Goal: Task Accomplishment & Management: Use online tool/utility

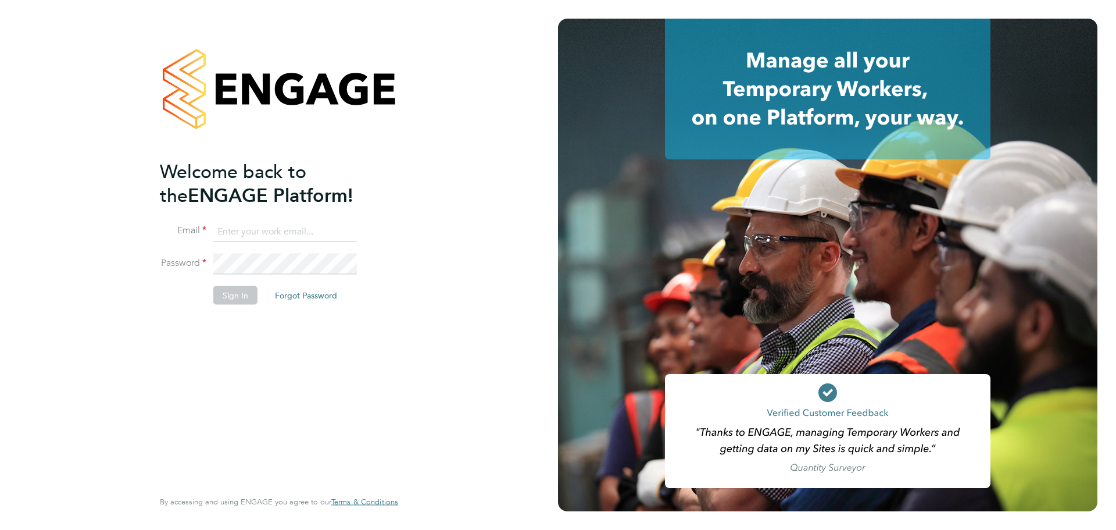
type input "[PERSON_NAME][EMAIL_ADDRESS][PERSON_NAME][DOMAIN_NAME]"
click at [248, 301] on button "Sign In" at bounding box center [235, 294] width 44 height 19
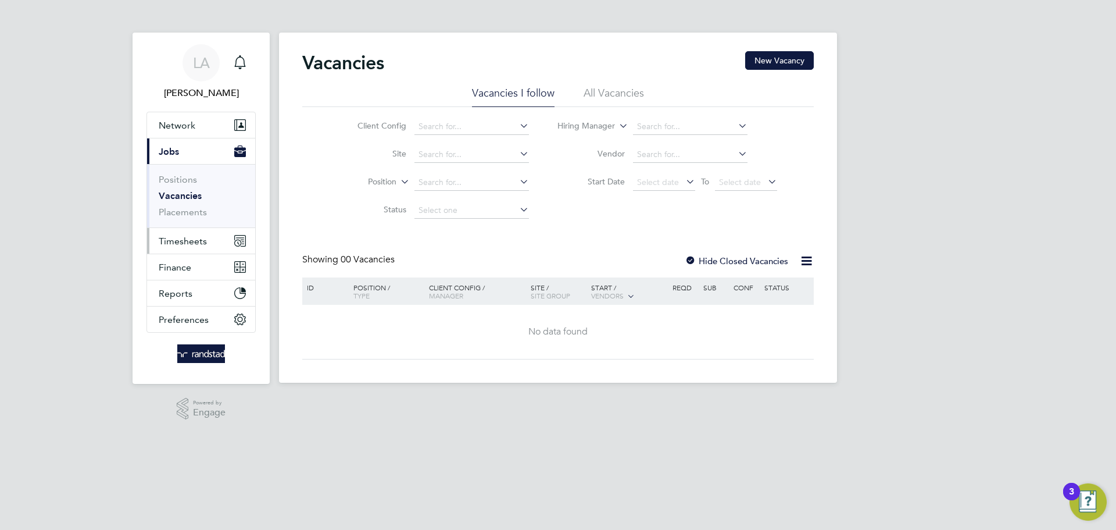
click at [183, 241] on span "Timesheets" at bounding box center [183, 240] width 48 height 11
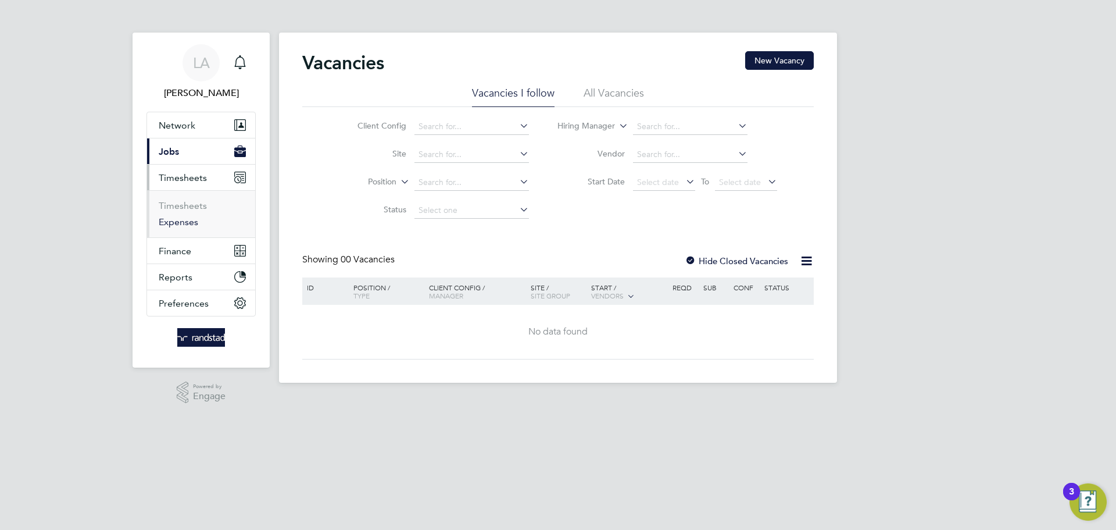
click at [180, 224] on link "Expenses" at bounding box center [179, 221] width 40 height 11
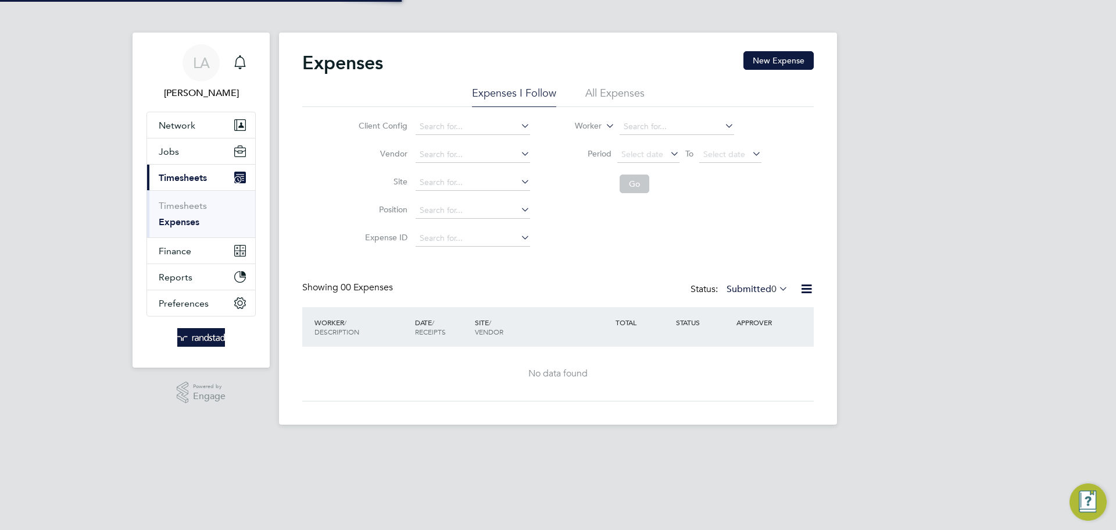
click at [600, 87] on li "All Expenses" at bounding box center [614, 96] width 59 height 21
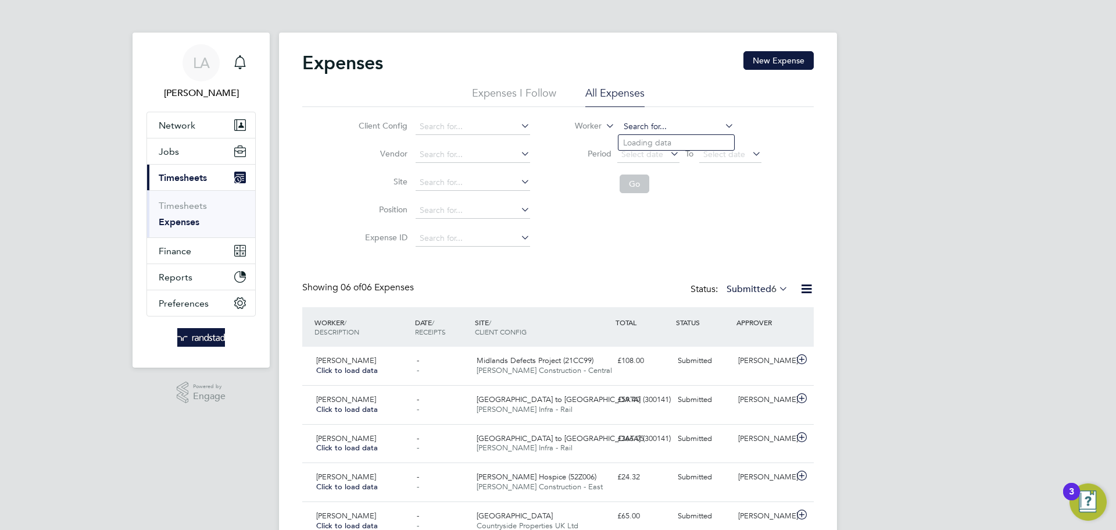
click at [664, 126] on input at bounding box center [677, 127] width 115 height 16
click at [673, 155] on li "Suh ail Naser" at bounding box center [676, 159] width 116 height 16
type input "Suhail Naser"
click at [629, 187] on button "Go" at bounding box center [635, 183] width 30 height 19
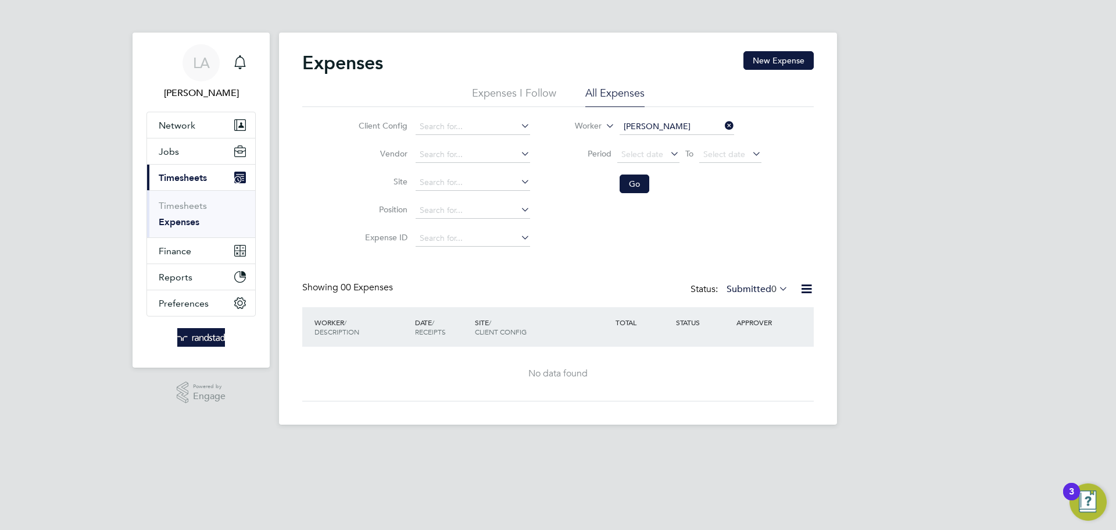
click at [740, 285] on label "Submitted 0" at bounding box center [758, 289] width 62 height 12
click at [757, 356] on li "Approved" at bounding box center [755, 359] width 53 height 16
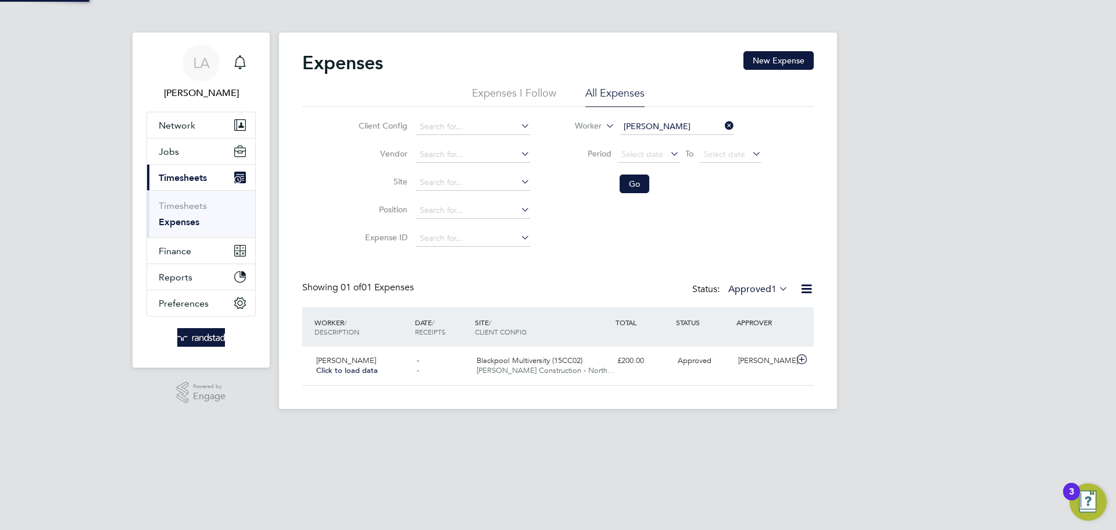
scroll to position [30, 141]
click at [512, 369] on span "Morgan Sindall Construction - North…" at bounding box center [546, 370] width 138 height 10
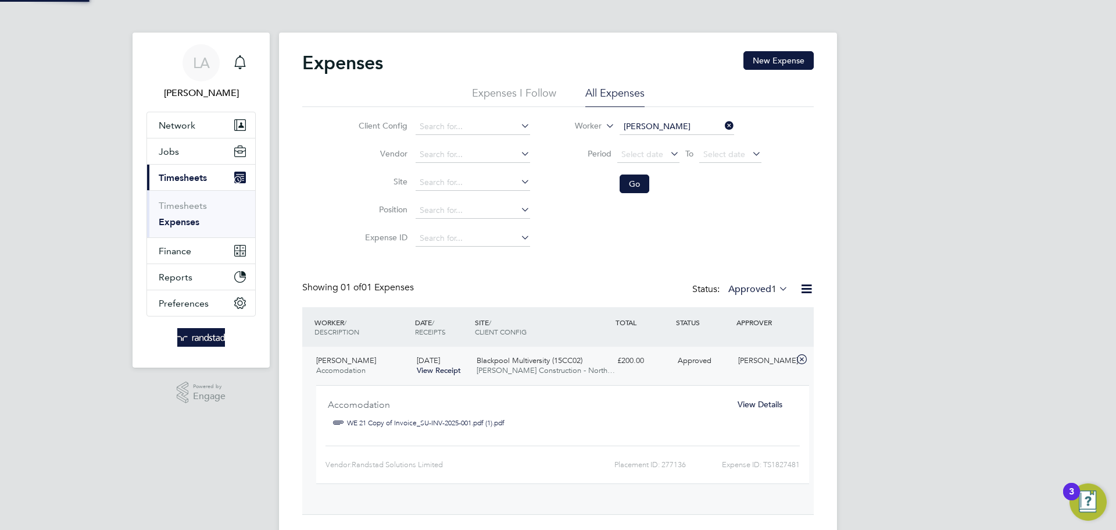
scroll to position [6, 6]
click at [428, 368] on link "View Receipt" at bounding box center [439, 370] width 44 height 10
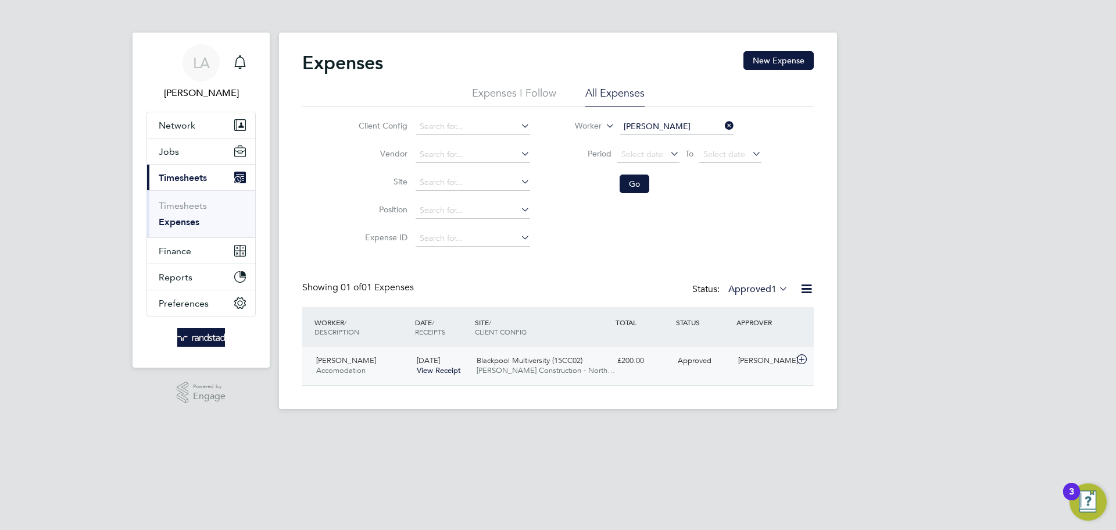
click at [403, 371] on div "Suhail Naser Accomodation" at bounding box center [362, 365] width 101 height 29
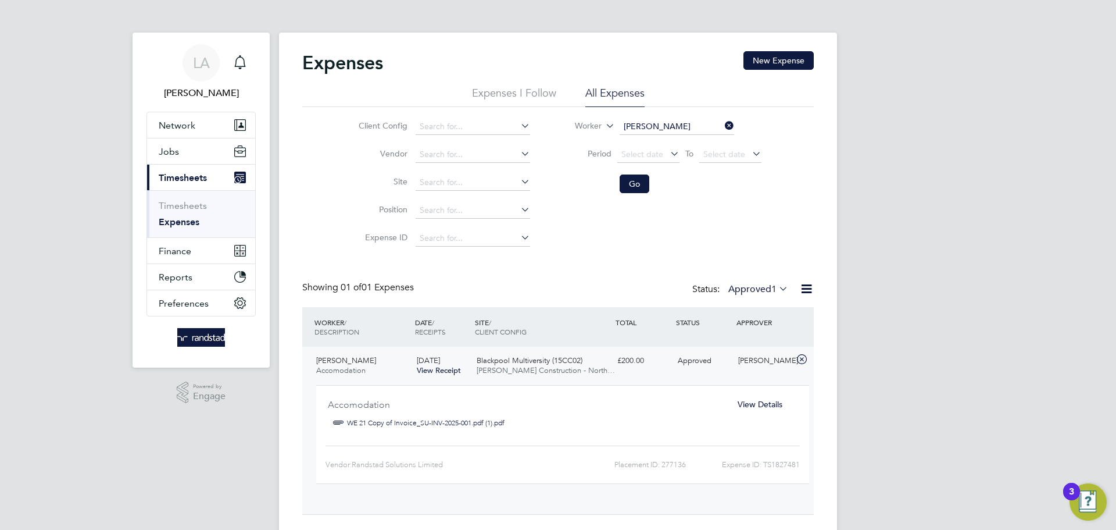
scroll to position [19, 209]
click at [776, 400] on span "View Details" at bounding box center [760, 404] width 45 height 10
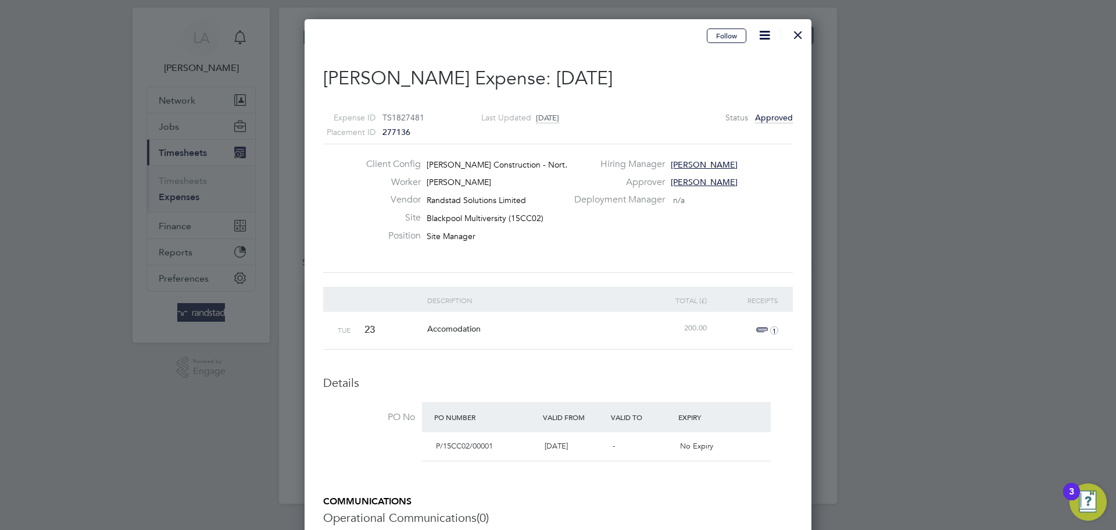
scroll to position [16, 0]
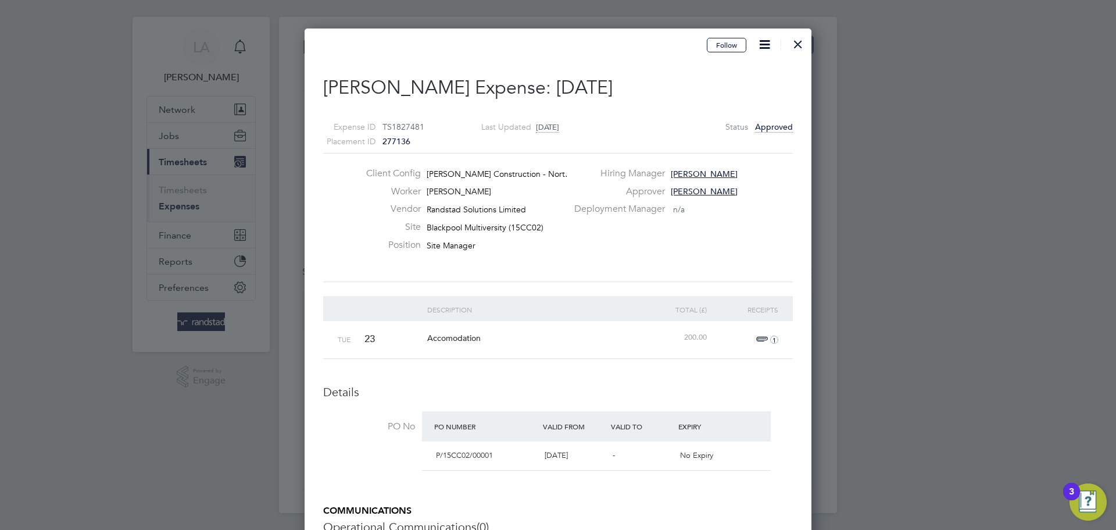
click at [804, 52] on div at bounding box center [798, 41] width 21 height 21
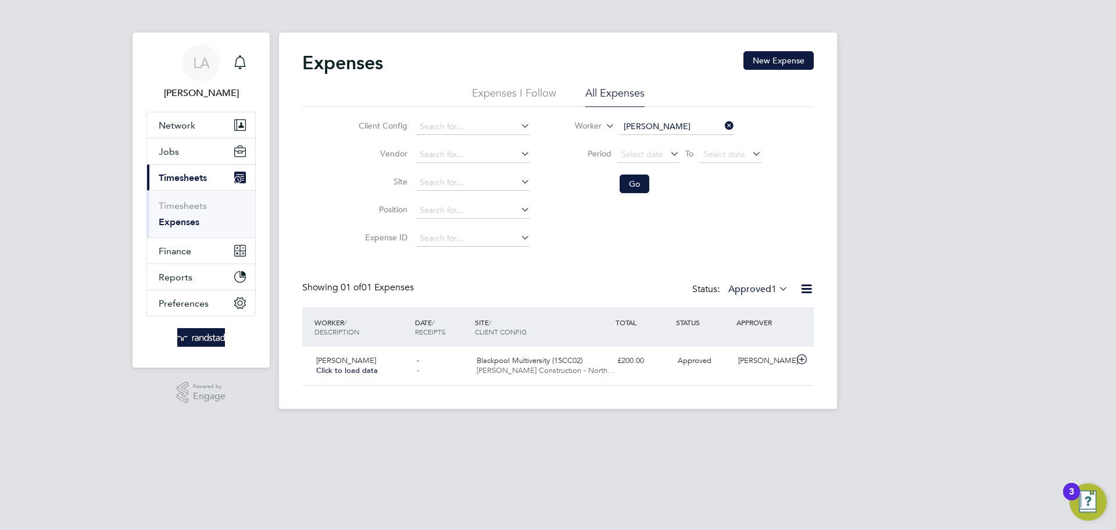
scroll to position [30, 141]
click at [692, 246] on div "Client Config Vendor Site Position Expense ID Worker Suhail Naser Period Select…" at bounding box center [558, 179] width 512 height 145
